Goal: Task Accomplishment & Management: Manage account settings

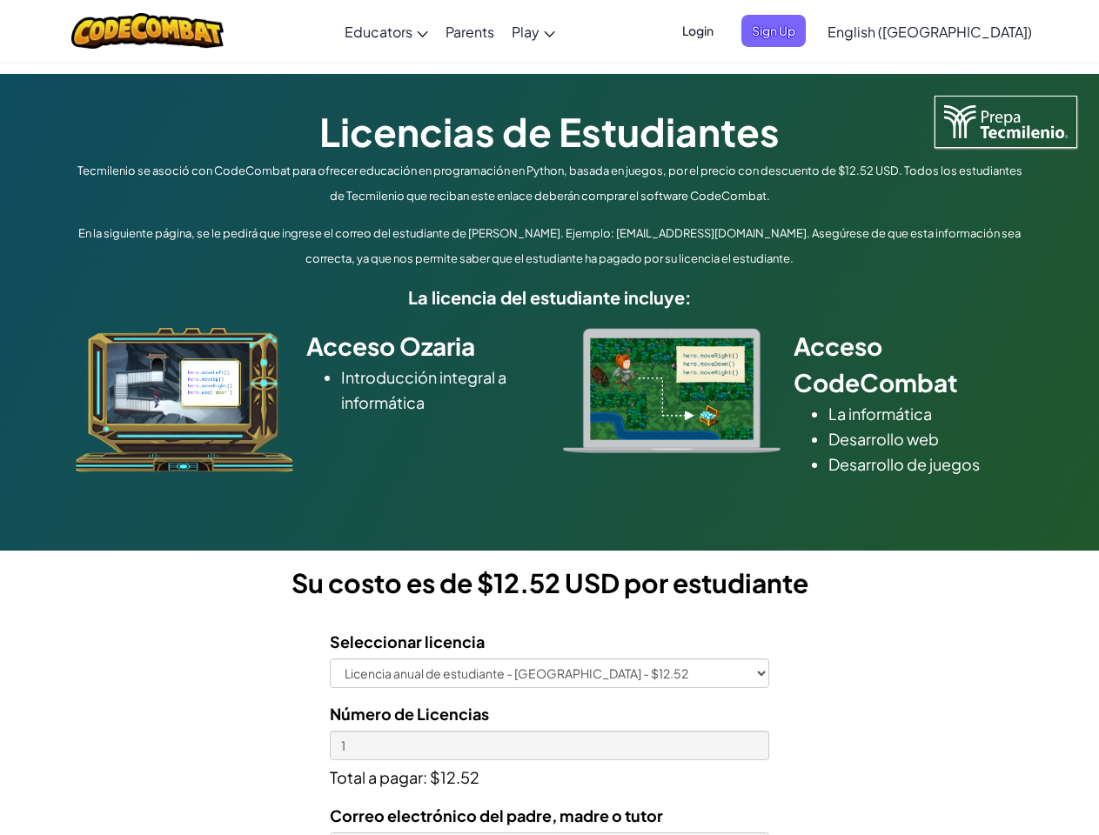
click at [550, 418] on div at bounding box center [672, 390] width 244 height 125
click at [724, 30] on span "Login" at bounding box center [698, 31] width 52 height 32
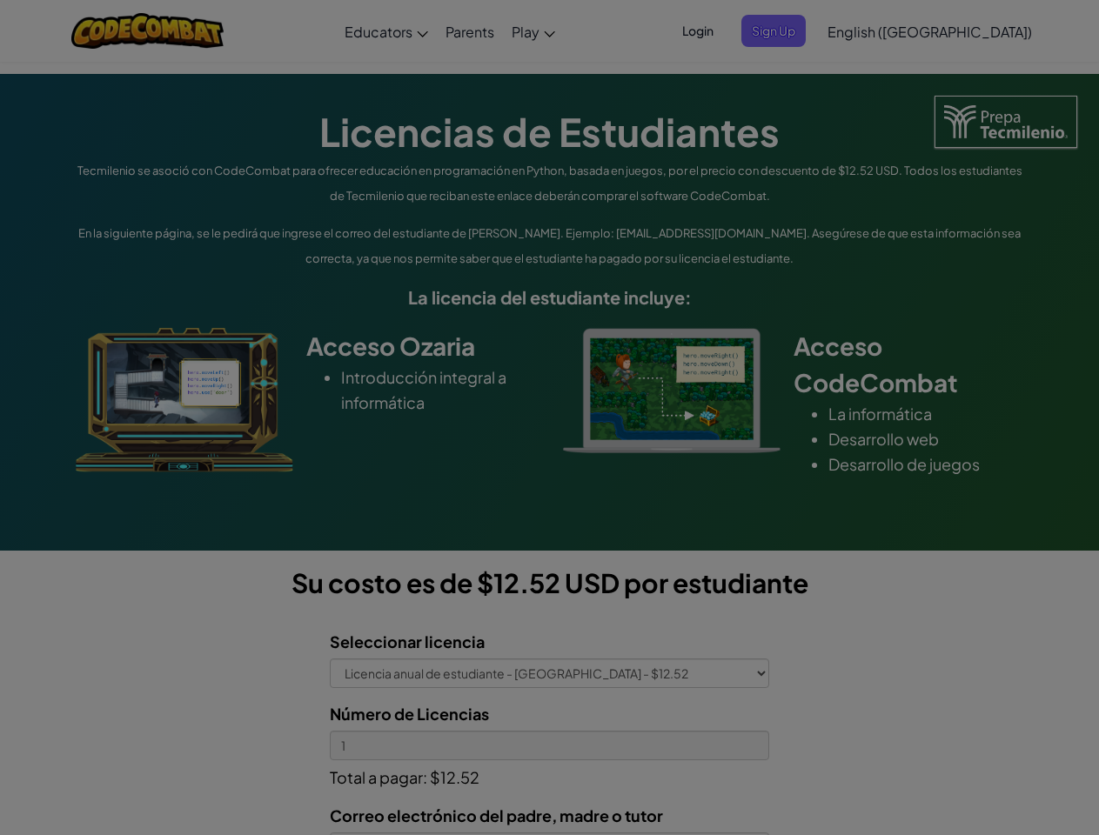
click at [802, 30] on div at bounding box center [549, 417] width 1099 height 835
click at [0, 0] on div "Log In Unknown Error Email or Username : Forgot your password? Password : Log I…" at bounding box center [0, 0] width 0 height 0
click at [879, 30] on div "Log In Unknown Error Email or Username : Forgot your password? Password : Log I…" at bounding box center [549, 417] width 1099 height 835
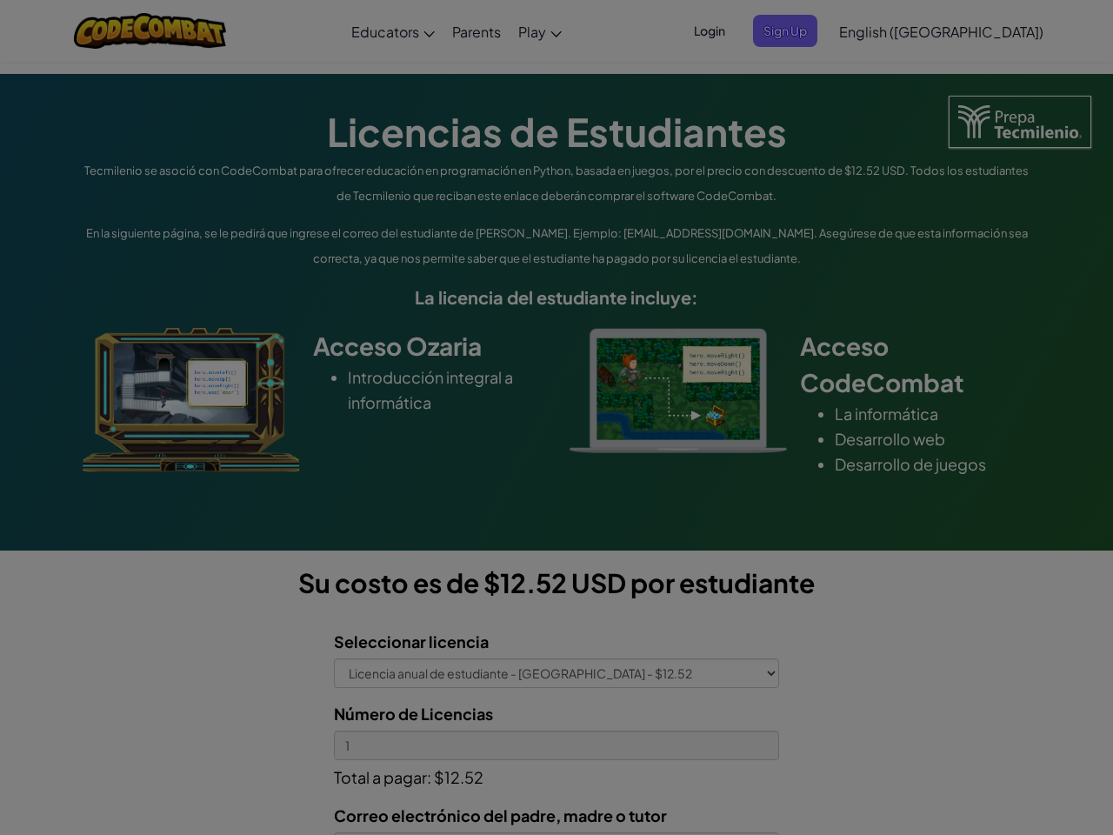
click at [973, 31] on div at bounding box center [556, 417] width 1113 height 835
